Goal: Check status: Check status

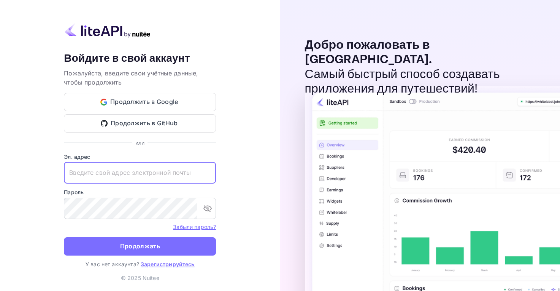
click at [145, 172] on input "text" at bounding box center [140, 172] width 152 height 21
paste input "adminpassword_support@yandex-team.ru"
type input "adminpassword_support@yandex-team.ru"
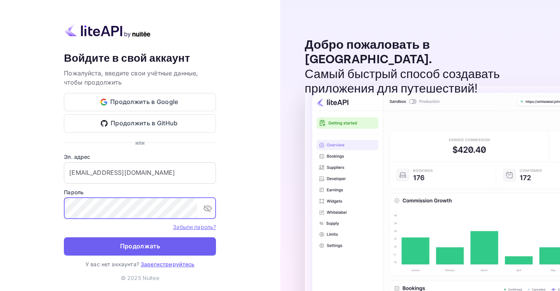
click at [157, 243] on ya-tr-span "Продолжать" at bounding box center [140, 246] width 40 height 10
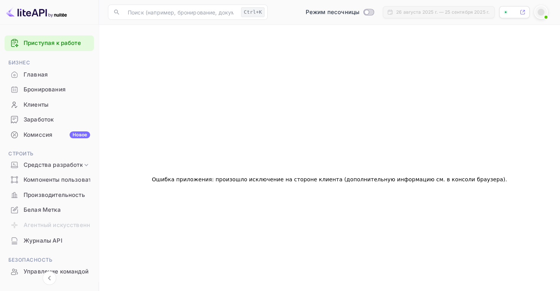
click at [64, 91] on ya-tr-span "Бронирования" at bounding box center [45, 89] width 42 height 9
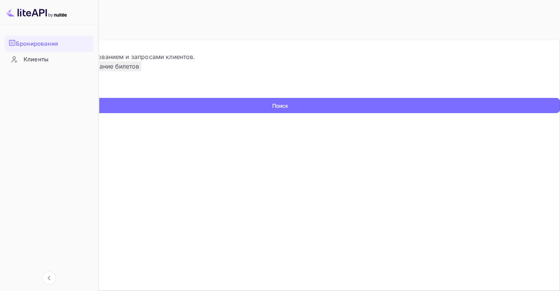
click at [98, 98] on input "text" at bounding box center [49, 91] width 98 height 11
paste input "9633158"
type input "9633158"
click at [0, 98] on button "Поиск" at bounding box center [280, 105] width 560 height 15
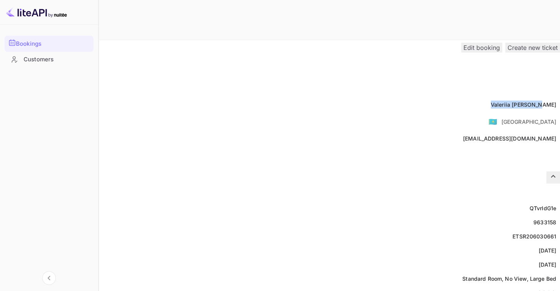
drag, startPoint x: 271, startPoint y: 89, endPoint x: 318, endPoint y: 88, distance: 46.4
click at [318, 97] on div "Full name Valeriia Melnikova" at bounding box center [280, 104] width 560 height 14
copy div "Valeriia Melnikova"
drag, startPoint x: 426, startPoint y: 90, endPoint x: 405, endPoint y: 91, distance: 21.7
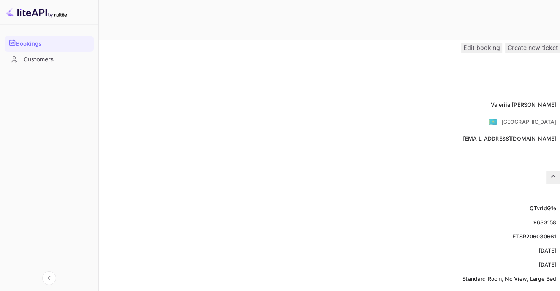
copy div "4043526"
drag, startPoint x: 296, startPoint y: 201, endPoint x: 317, endPoint y: 201, distance: 21.3
click at [534, 218] on div "9633158" at bounding box center [545, 222] width 23 height 8
copy div "9633158"
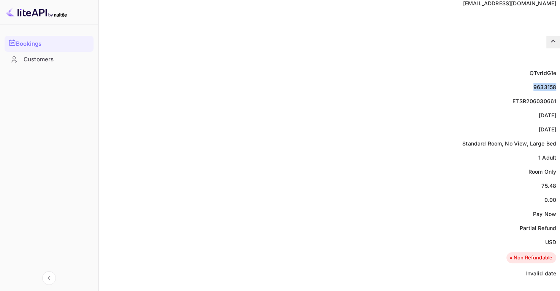
scroll to position [135, 0]
drag, startPoint x: 305, startPoint y: 167, endPoint x: 319, endPoint y: 167, distance: 14.5
click at [319, 179] on div "Price 75.48" at bounding box center [280, 186] width 560 height 14
copy div "75.48"
drag, startPoint x: 306, startPoint y: 221, endPoint x: 321, endPoint y: 221, distance: 15.2
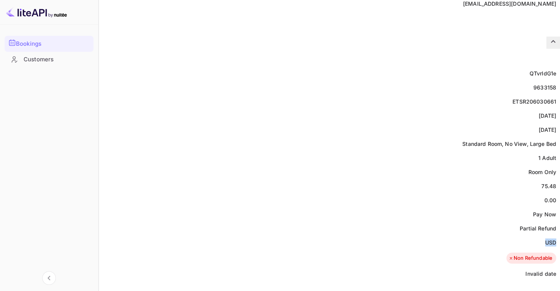
click at [321, 235] on div "Currency USD" at bounding box center [280, 242] width 560 height 14
copy ya-tr-span "USD"
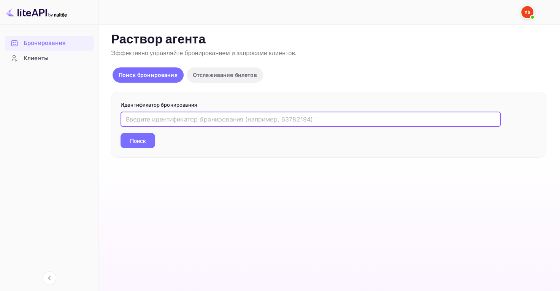
paste input "9551174"
type input "9551174"
click at [144, 142] on ya-tr-span "Поиск" at bounding box center [138, 141] width 16 height 8
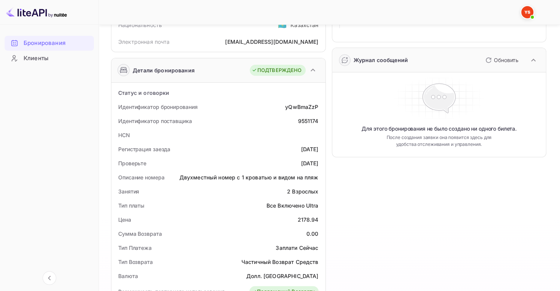
scroll to position [99, 0]
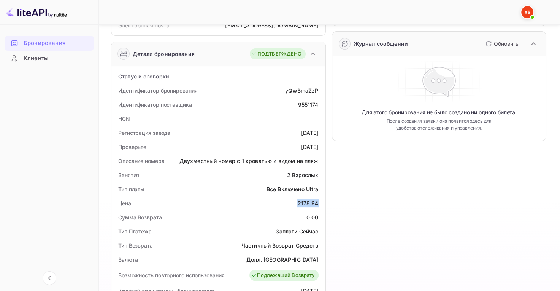
drag, startPoint x: 299, startPoint y: 200, endPoint x: 321, endPoint y: 200, distance: 22.4
click at [321, 200] on div "Цена 2178.94" at bounding box center [219, 203] width 208 height 14
copy div "2178.94"
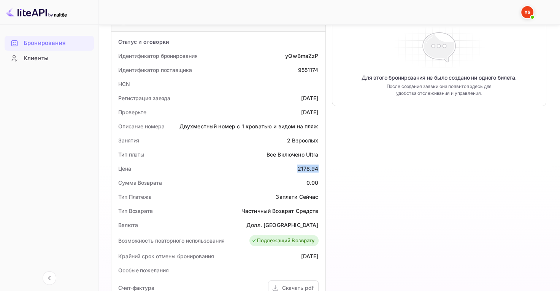
scroll to position [134, 0]
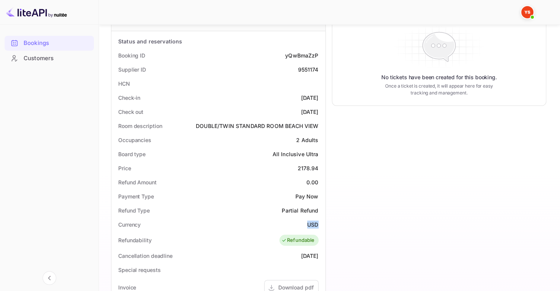
drag, startPoint x: 308, startPoint y: 224, endPoint x: 319, endPoint y: 224, distance: 11.0
click at [319, 224] on div "Currency USD" at bounding box center [219, 224] width 208 height 14
copy ya-tr-span "USD"
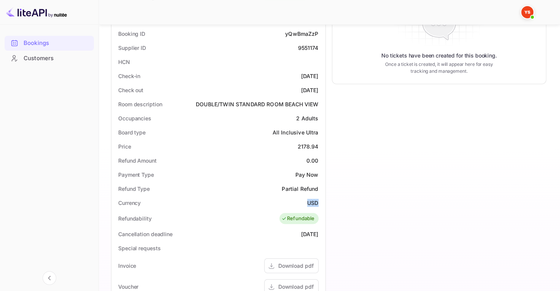
scroll to position [156, 0]
drag, startPoint x: 280, startPoint y: 186, endPoint x: 285, endPoint y: 186, distance: 5.0
click at [285, 186] on div "Refund Type Partial Refund" at bounding box center [219, 188] width 208 height 14
click at [284, 159] on div "Refund Amount 0.00" at bounding box center [219, 160] width 208 height 14
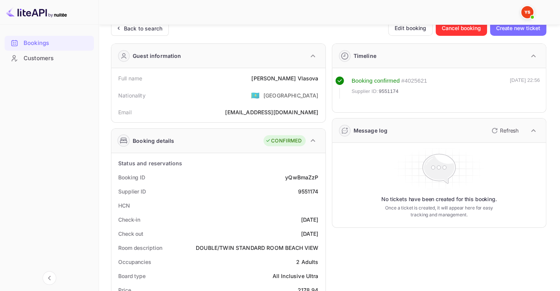
scroll to position [11, 0]
drag, startPoint x: 283, startPoint y: 77, endPoint x: 320, endPoint y: 78, distance: 36.9
click at [320, 78] on div "Full name [PERSON_NAME]" at bounding box center [219, 79] width 208 height 14
copy div "[PERSON_NAME]"
